Goal: Task Accomplishment & Management: Manage account settings

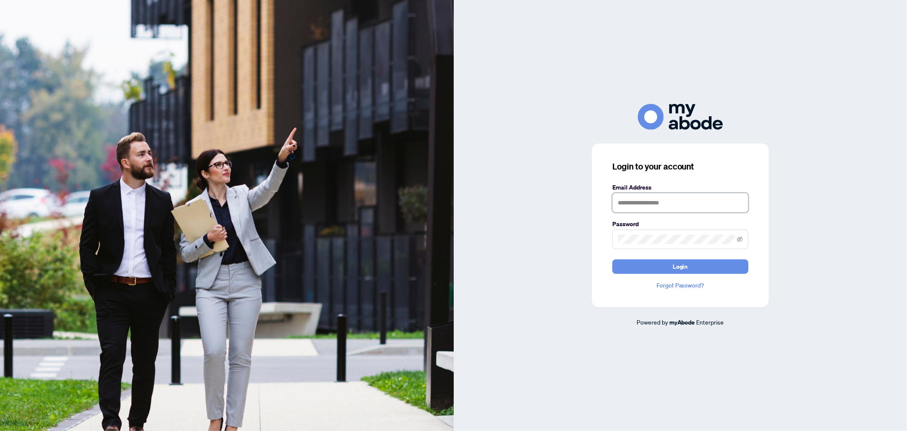
click at [672, 206] on input "text" at bounding box center [681, 203] width 136 height 20
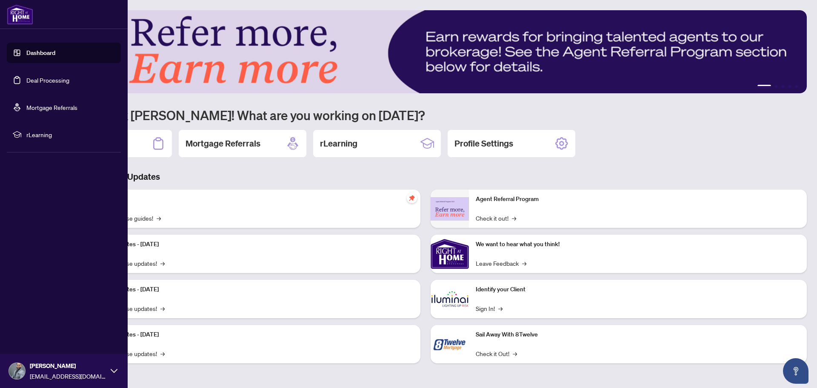
click at [26, 49] on link "Dashboard" at bounding box center [40, 53] width 29 height 8
click at [35, 80] on link "Deal Processing" at bounding box center [47, 80] width 43 height 8
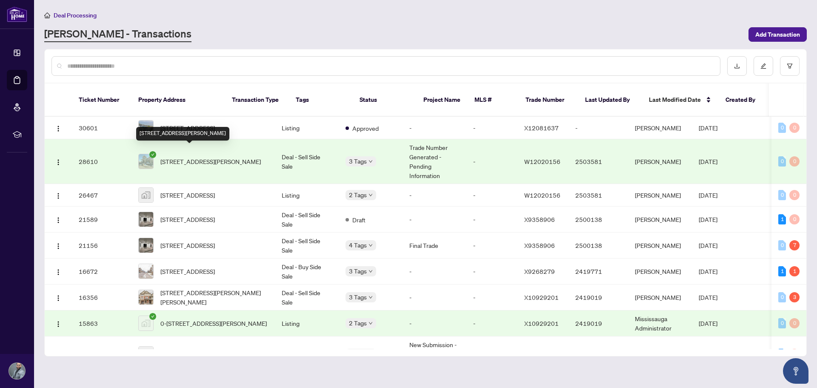
click at [188, 157] on span "[STREET_ADDRESS][PERSON_NAME]" at bounding box center [210, 161] width 100 height 9
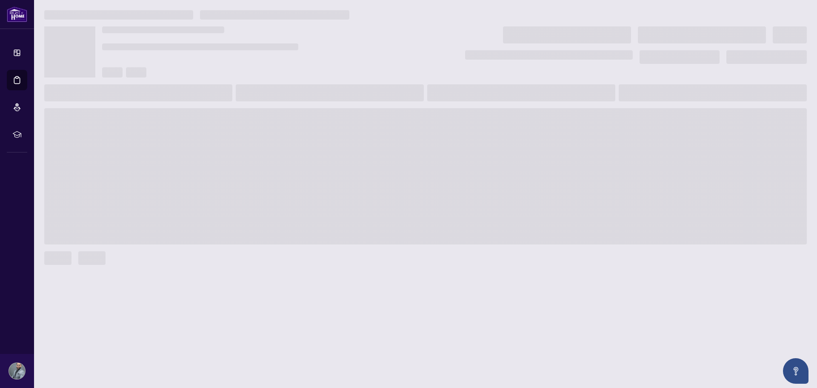
click at [188, 151] on span at bounding box center [425, 176] width 762 height 136
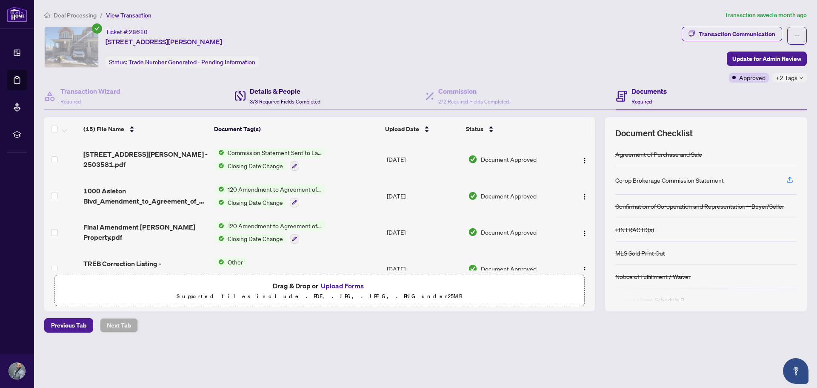
click at [271, 93] on h4 "Details & People" at bounding box center [285, 91] width 71 height 10
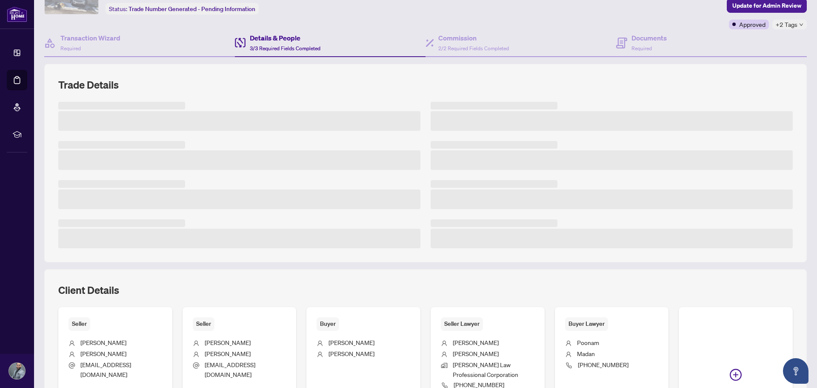
scroll to position [128, 0]
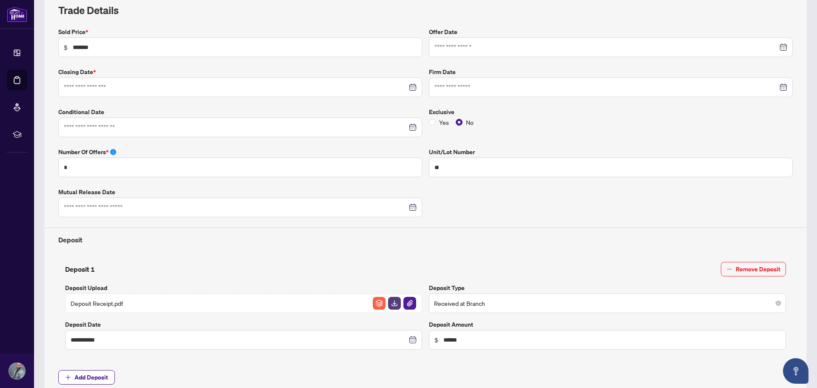
type input "**********"
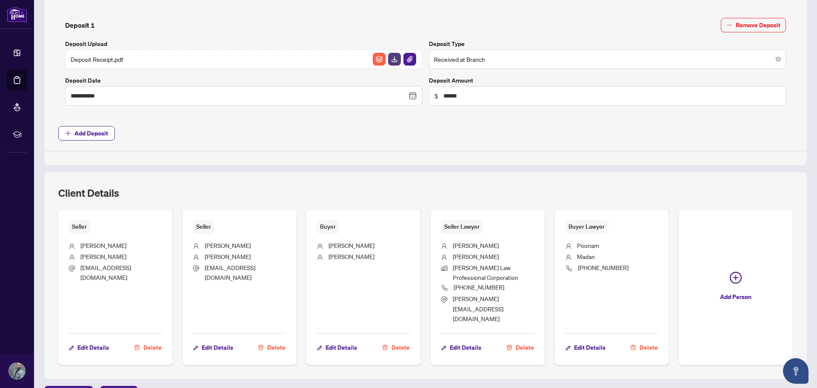
scroll to position [405, 0]
